Goal: Task Accomplishment & Management: Complete application form

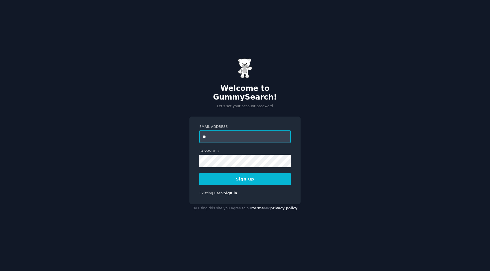
type input "*"
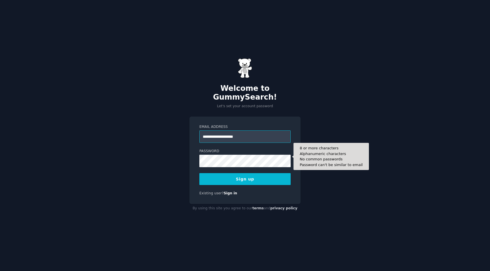
type input "**********"
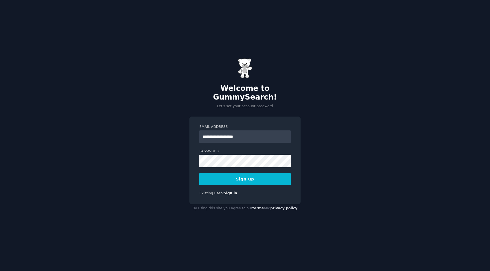
click at [237, 177] on button "Sign up" at bounding box center [244, 179] width 91 height 12
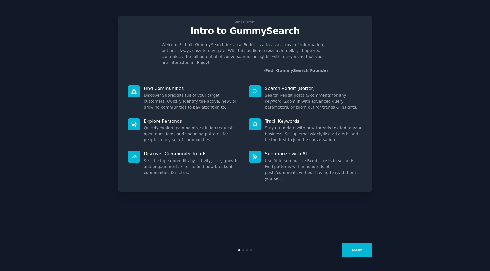
click at [362, 249] on button "Next" at bounding box center [356, 251] width 30 height 14
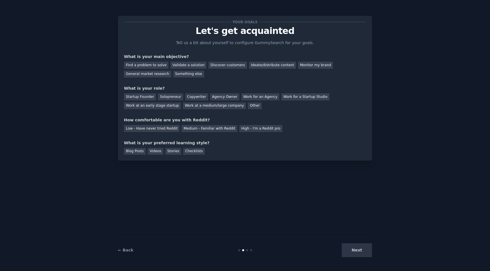
click at [362, 249] on div "Next" at bounding box center [329, 251] width 85 height 14
click at [198, 67] on div "Validate a solution" at bounding box center [188, 65] width 36 height 7
click at [298, 67] on div "Monitor my brand" at bounding box center [315, 65] width 35 height 7
click at [184, 64] on div "Validate a solution" at bounding box center [188, 65] width 36 height 7
click at [148, 95] on div "Startup Founder" at bounding box center [140, 97] width 32 height 7
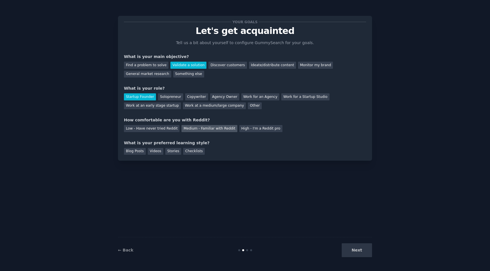
click at [193, 128] on div "Medium - Familiar with Reddit" at bounding box center [209, 128] width 56 height 7
click at [159, 128] on div "Low - Have never tried Reddit" at bounding box center [152, 128] width 56 height 7
click at [195, 126] on div "Medium - Familiar with Reddit" at bounding box center [209, 128] width 56 height 7
click at [149, 154] on div "Videos" at bounding box center [156, 151] width 16 height 7
click at [191, 153] on div "Checklists" at bounding box center [194, 151] width 22 height 7
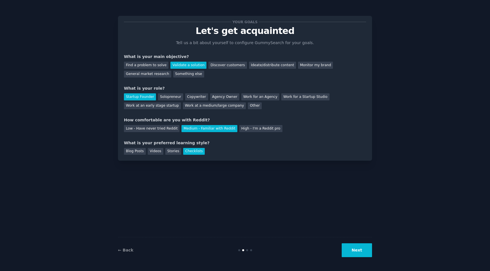
click at [356, 244] on button "Next" at bounding box center [356, 251] width 30 height 14
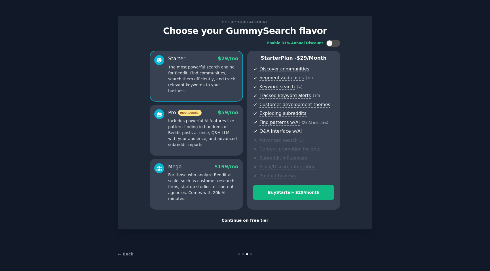
click at [245, 222] on div "Continue on free tier" at bounding box center [245, 221] width 242 height 6
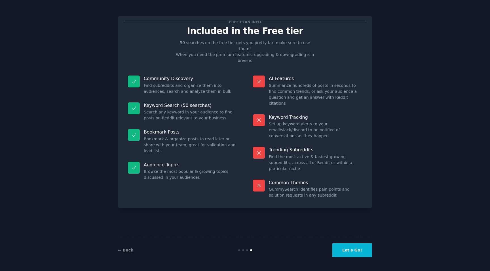
click at [345, 250] on button "Let's Go!" at bounding box center [352, 251] width 40 height 14
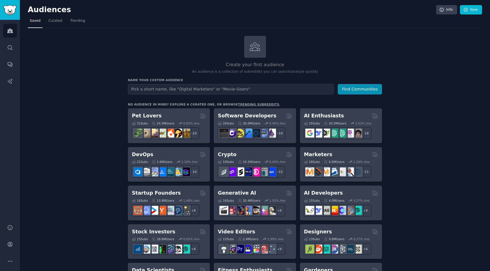
click at [161, 6] on h2 "Audiences" at bounding box center [232, 9] width 408 height 9
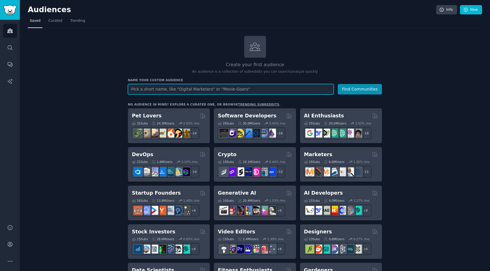
click at [174, 89] on input "text" at bounding box center [231, 89] width 206 height 10
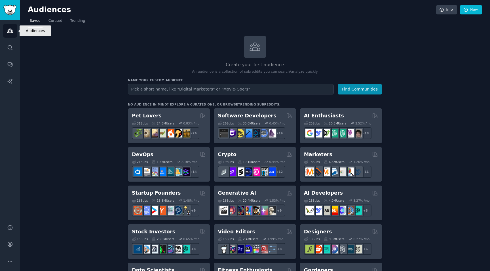
click at [14, 33] on link "Audiences" at bounding box center [10, 31] width 14 height 14
click at [13, 46] on link "Search" at bounding box center [10, 48] width 14 height 14
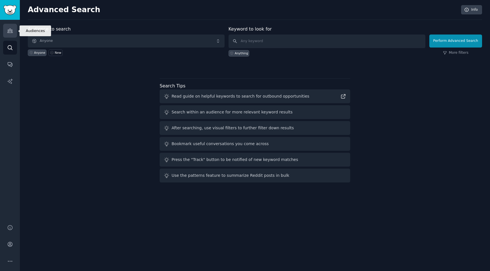
click at [13, 33] on link "Audiences" at bounding box center [10, 31] width 14 height 14
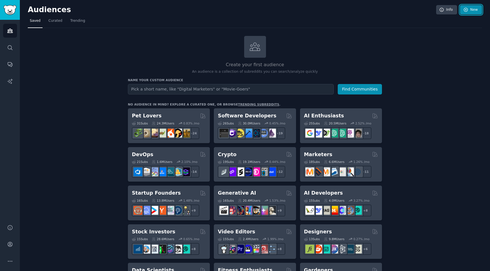
click at [464, 9] on icon at bounding box center [465, 9] width 5 height 5
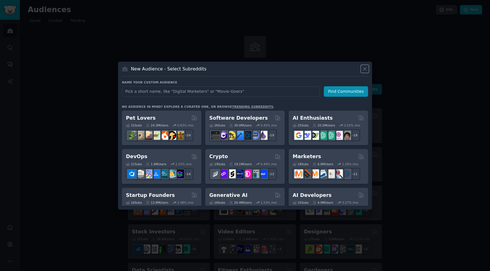
click at [363, 67] on icon at bounding box center [365, 69] width 6 height 6
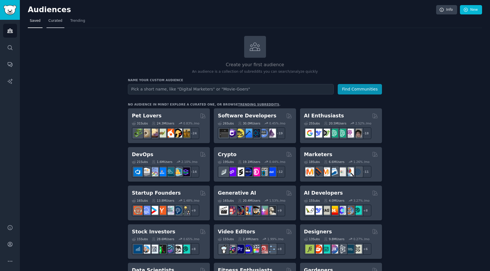
click at [57, 22] on span "Curated" at bounding box center [55, 20] width 14 height 5
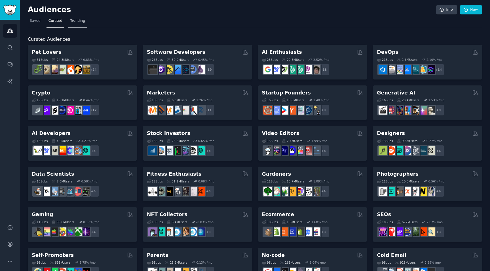
click at [83, 22] on span "Trending" at bounding box center [77, 20] width 15 height 5
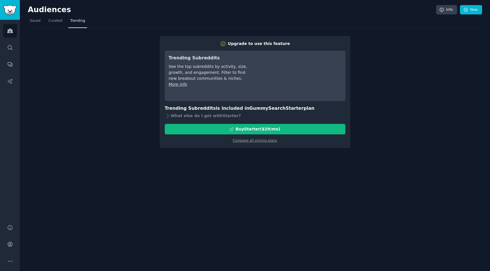
click at [179, 85] on link "More info" at bounding box center [178, 84] width 18 height 5
